Goal: Information Seeking & Learning: Learn about a topic

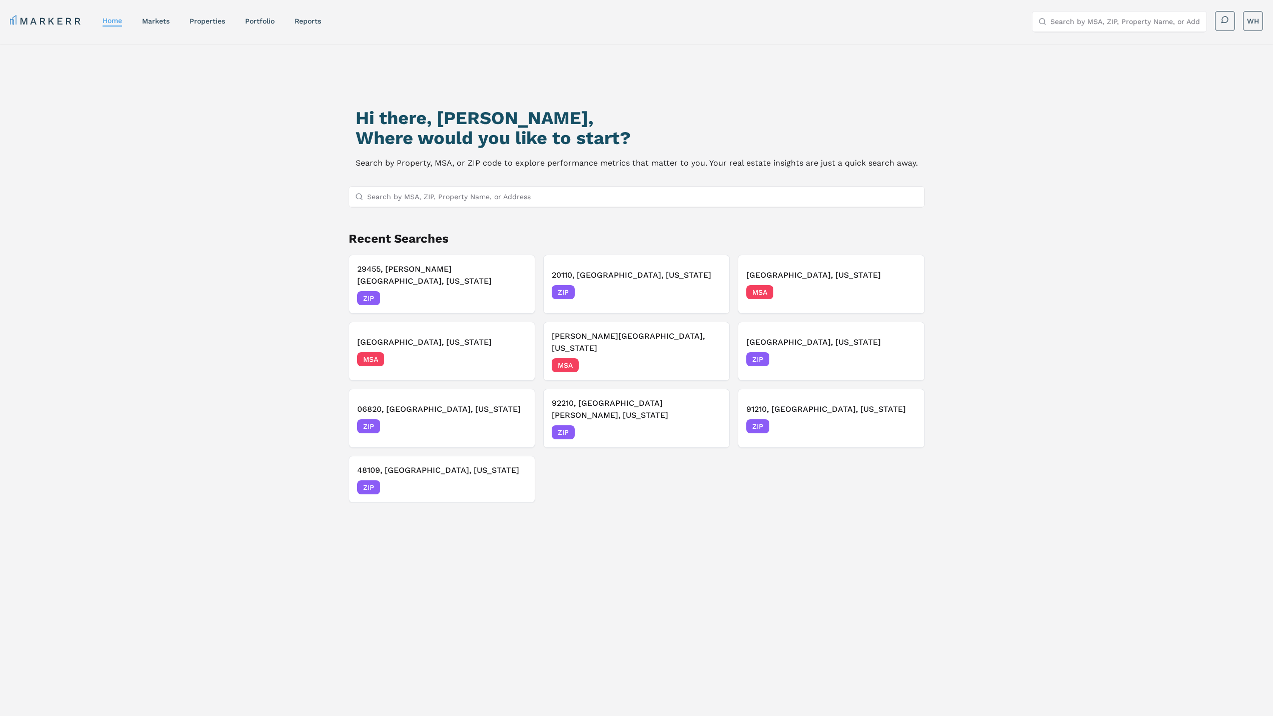
click at [463, 202] on input "Search by MSA, ZIP, Property Name, or Address" at bounding box center [642, 197] width 551 height 20
paste input "[STREET_ADDRESS][PERSON_NAME][PERSON_NAME]"
type input "[STREET_ADDRESS][PERSON_NAME][PERSON_NAME]"
click at [453, 209] on div "48195, [GEOGRAPHIC_DATA], [US_STATE] ZIP" at bounding box center [636, 216] width 575 height 17
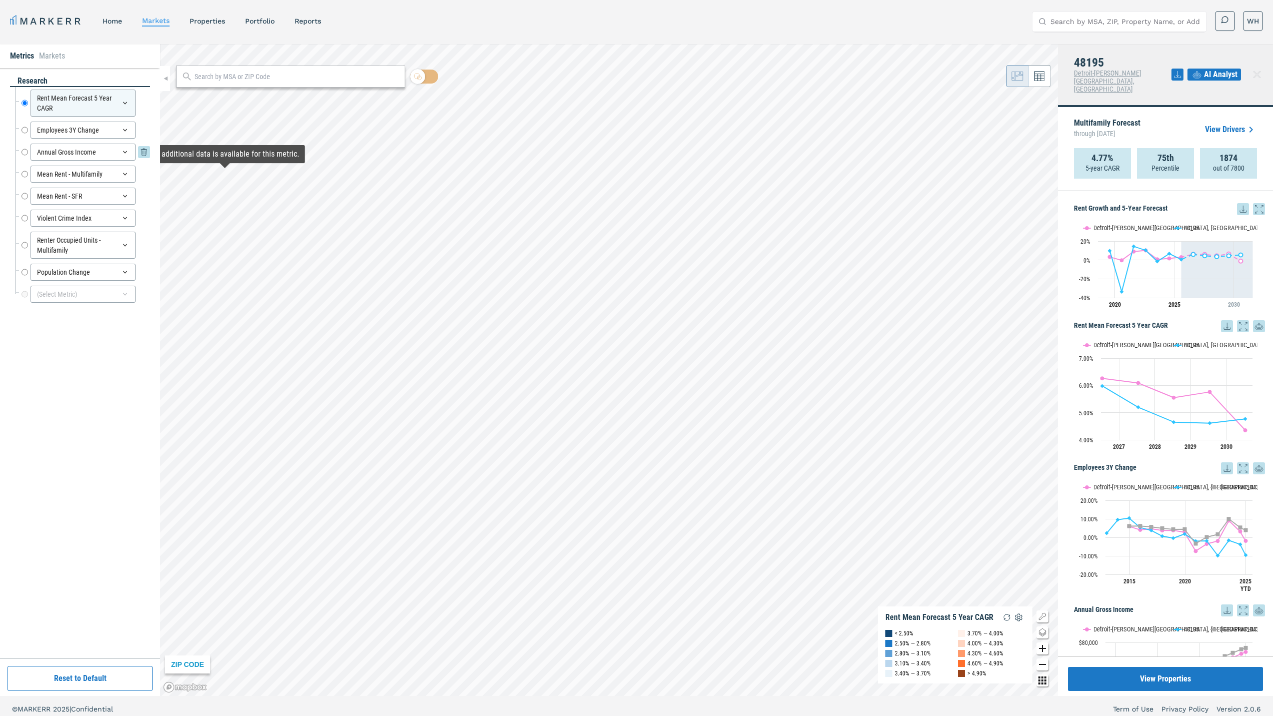
click at [62, 149] on div "Annual Gross Income" at bounding box center [83, 152] width 105 height 17
click at [37, 149] on div "Annual Gross Income" at bounding box center [83, 152] width 105 height 17
click at [27, 150] on input "Annual Gross Income" at bounding box center [25, 152] width 7 height 17
radio input "false"
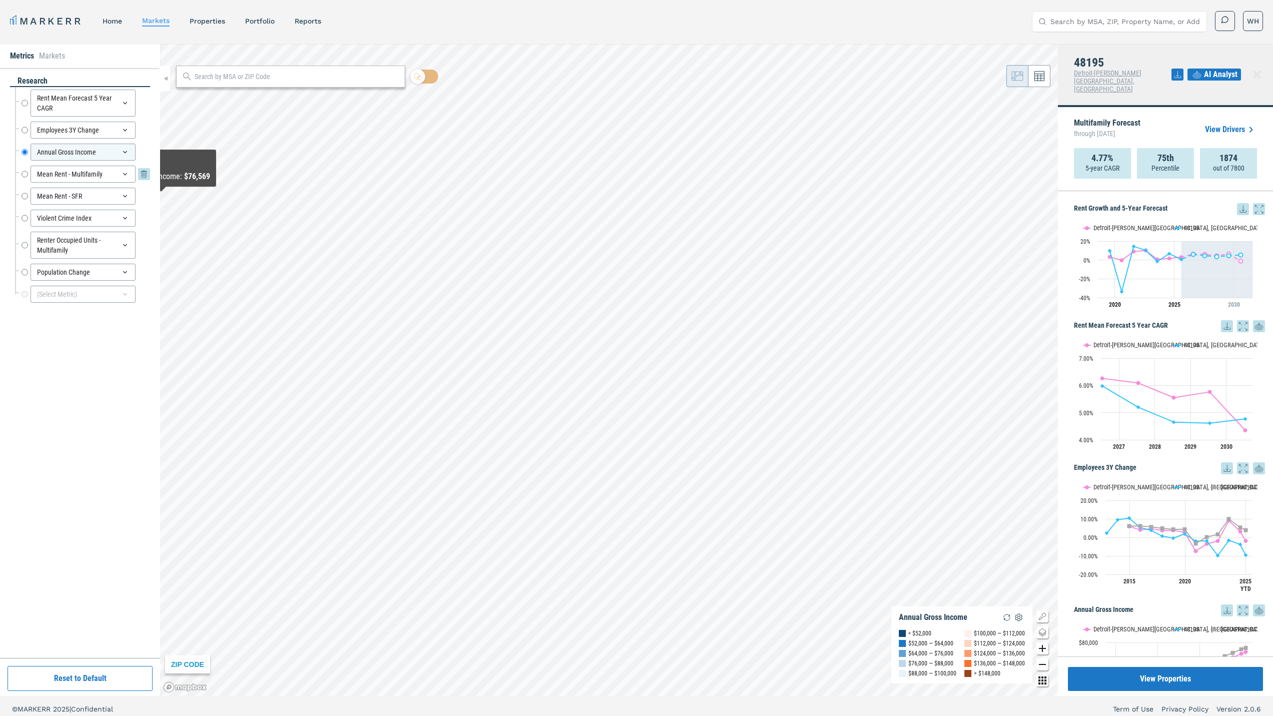
click at [64, 178] on div "Mean Rent - Multifamily" at bounding box center [83, 174] width 105 height 17
click at [27, 176] on input "Mean Rent - Multifamily" at bounding box center [25, 174] width 7 height 17
radio input "false"
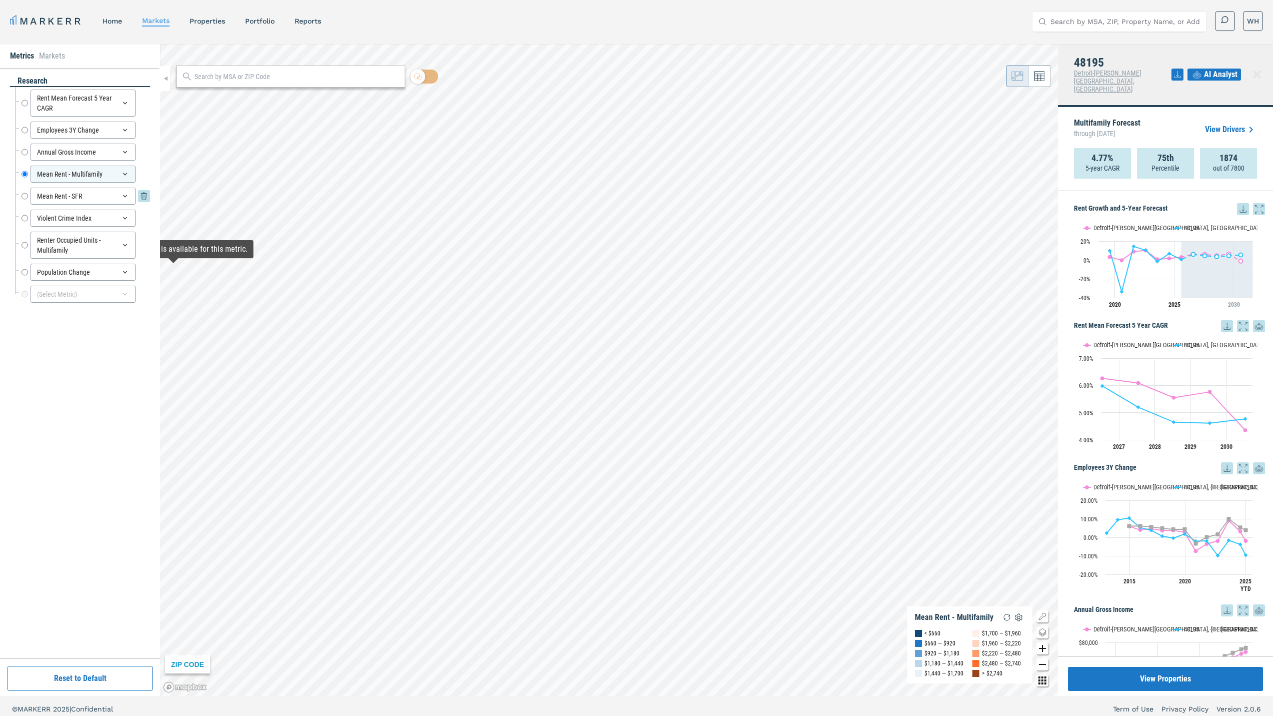
click at [26, 193] on input "Mean Rent - SFR" at bounding box center [25, 196] width 7 height 17
radio input "false"
radio input "true"
click at [126, 175] on icon at bounding box center [125, 174] width 8 height 8
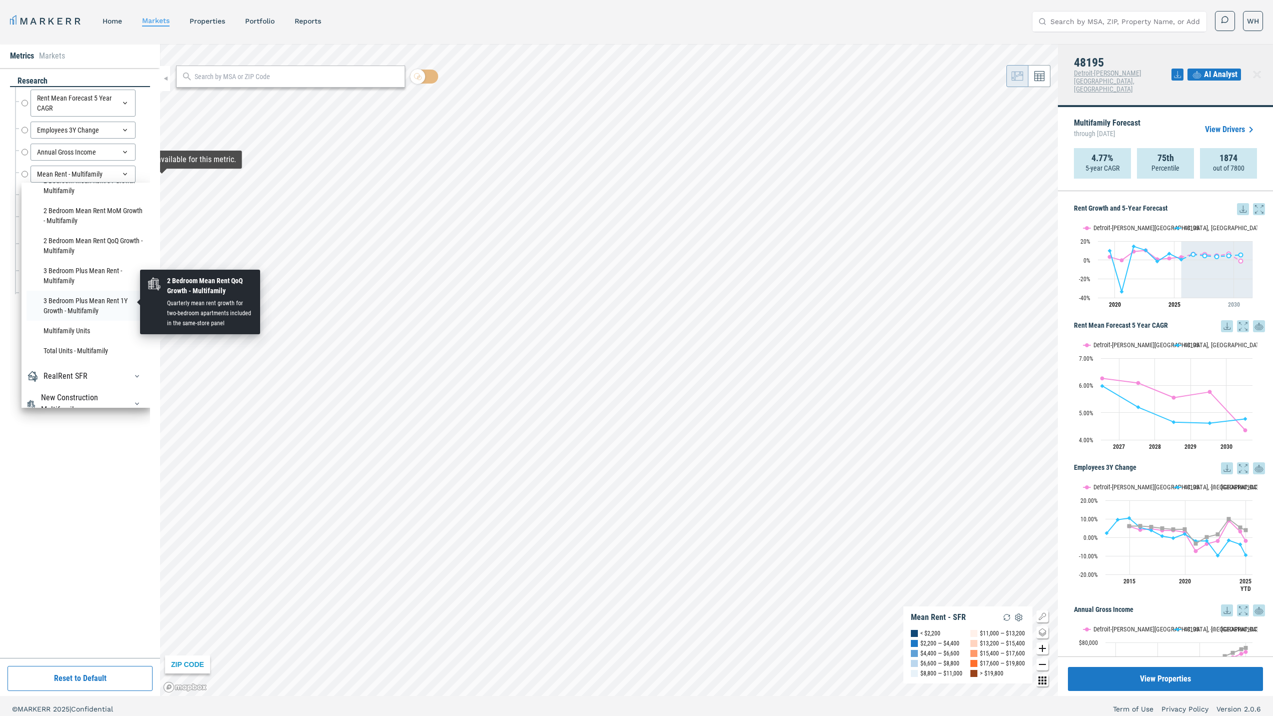
scroll to position [1104, 0]
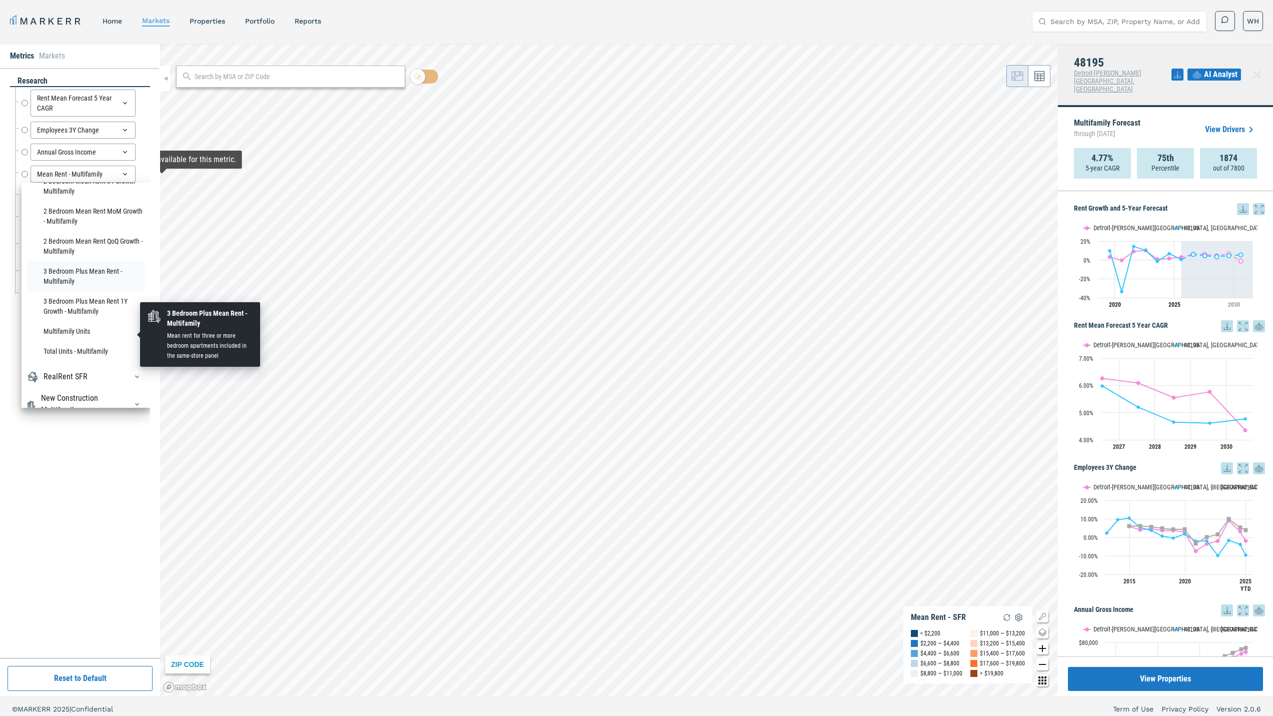
click at [83, 291] on li "3 Bedroom Plus Mean Rent - Multifamily" at bounding box center [86, 276] width 119 height 30
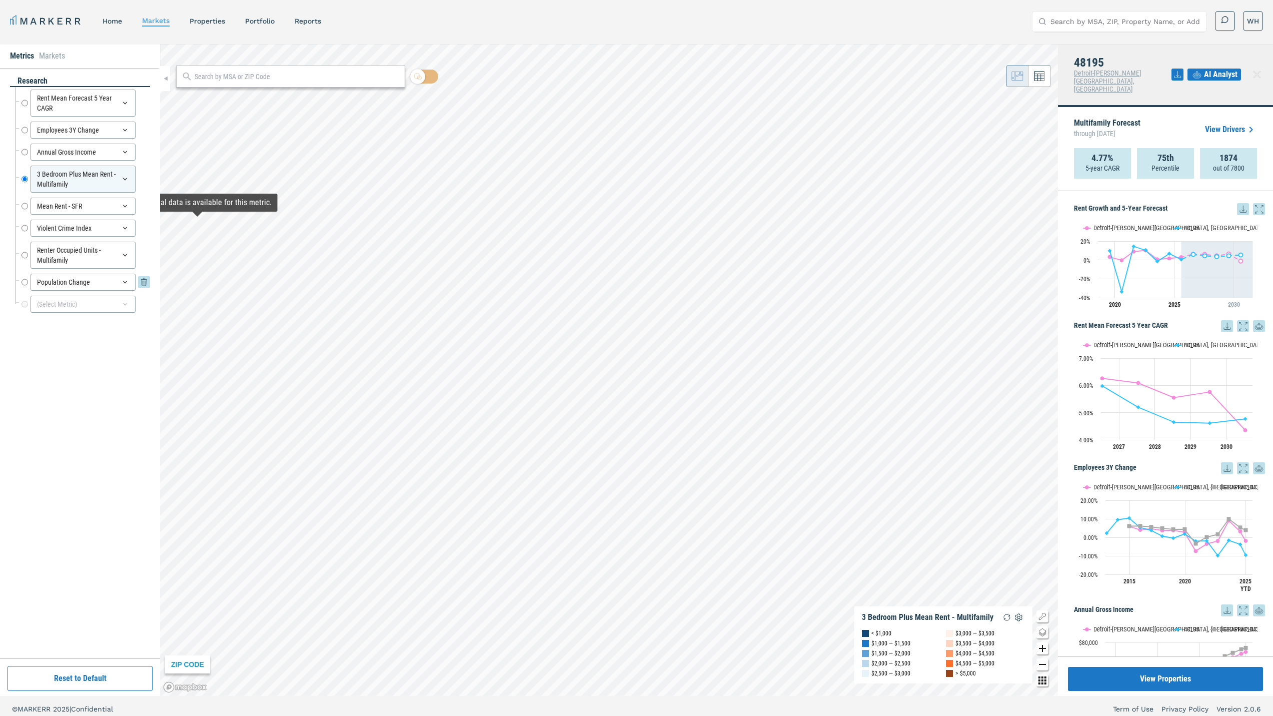
click at [83, 280] on div "Population Change" at bounding box center [83, 282] width 105 height 17
click at [26, 280] on input "Population Change" at bounding box center [25, 282] width 7 height 17
radio input "false"
radio input "true"
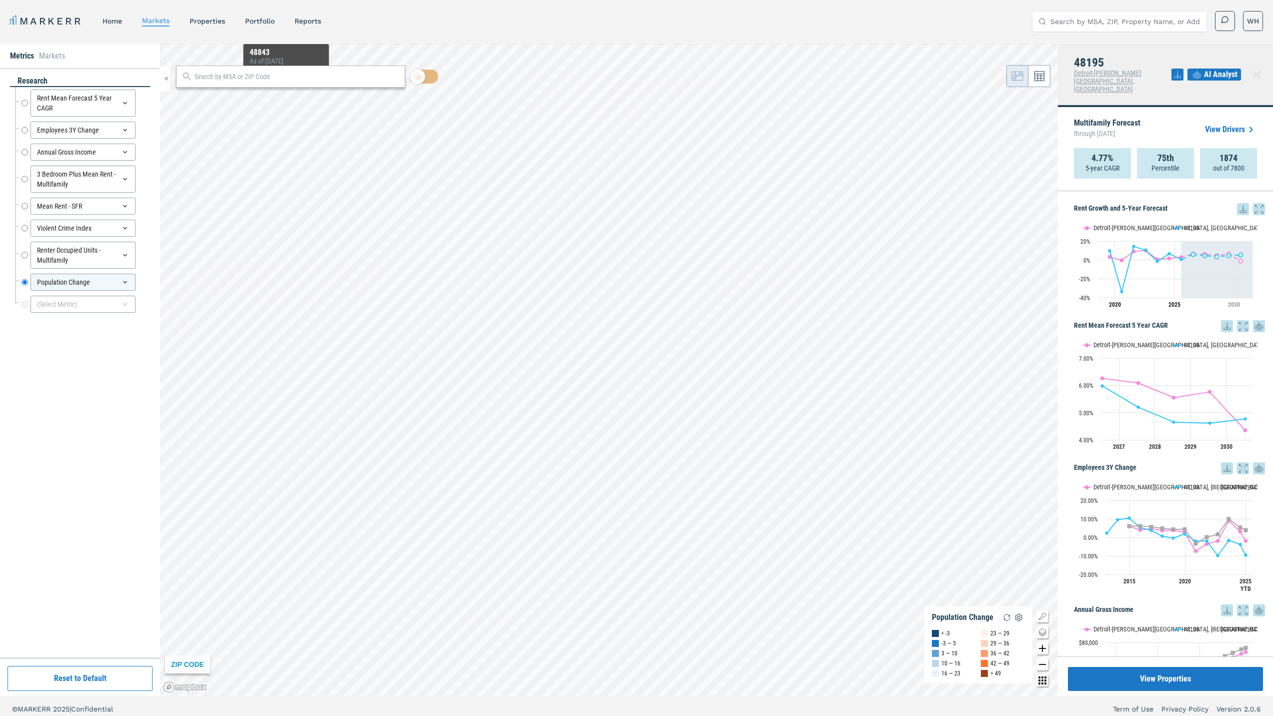
click at [280, 79] on input "text" at bounding box center [298, 77] width 206 height 11
paste input "[STREET_ADDRESS]"
type input "[STREET_ADDRESS]"
click at [264, 97] on div "48071, [GEOGRAPHIC_DATA], [US_STATE]" at bounding box center [242, 99] width 117 height 11
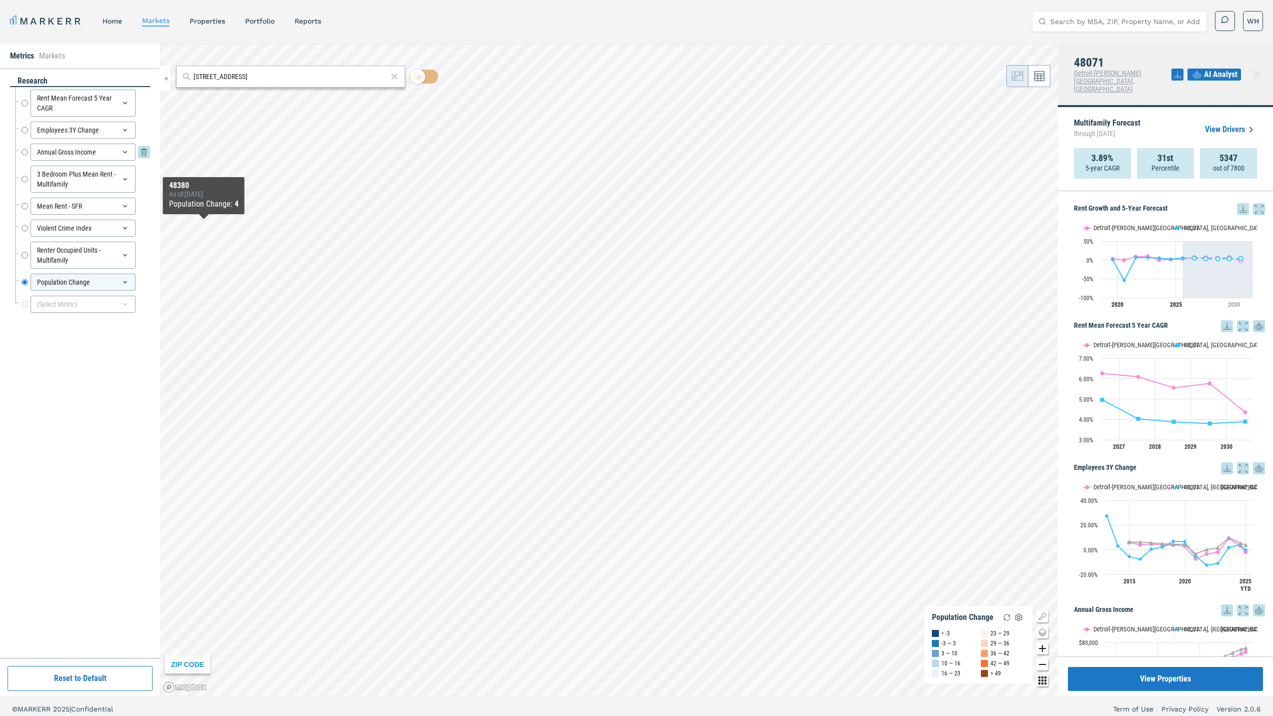
click at [25, 152] on input "Annual Gross Income" at bounding box center [25, 152] width 7 height 17
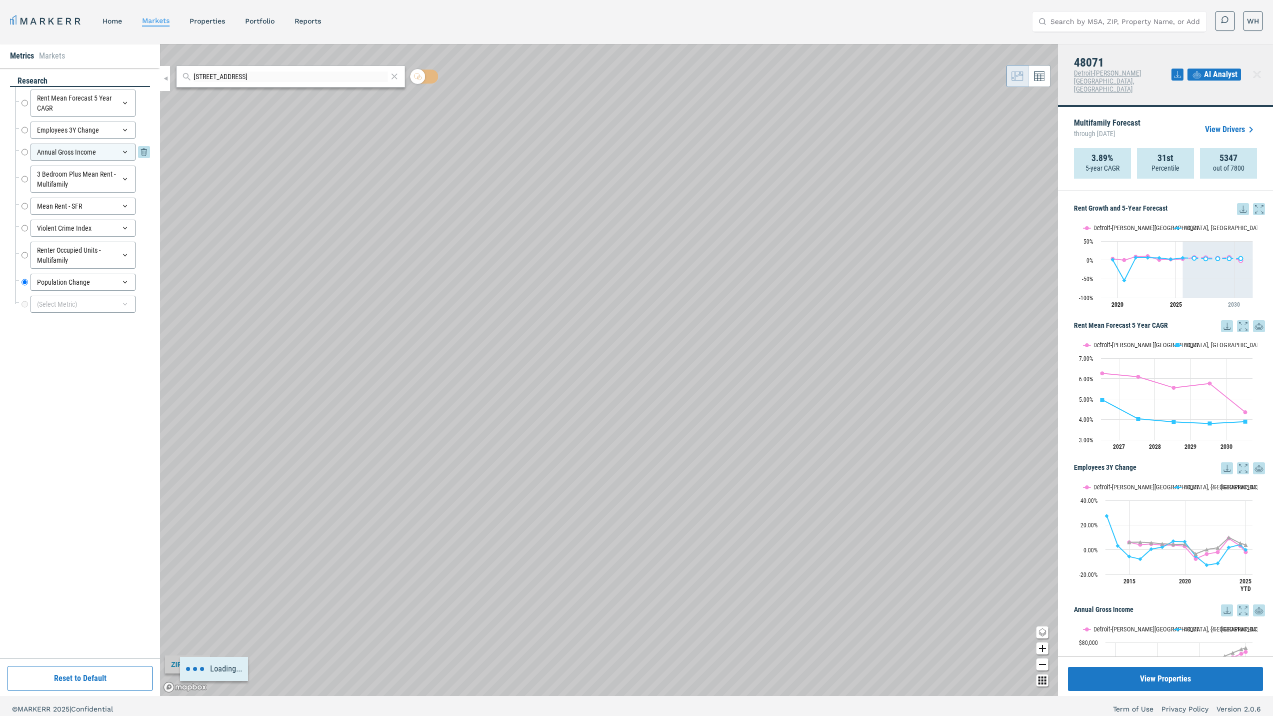
radio input "true"
